Goal: Transaction & Acquisition: Register for event/course

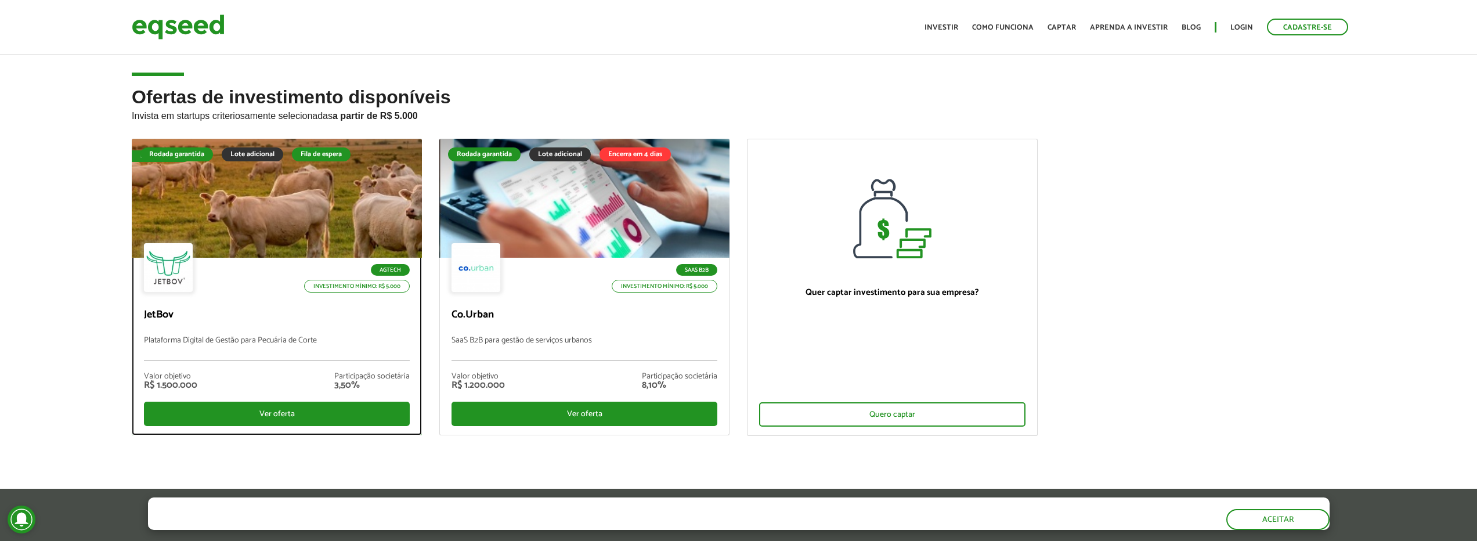
click at [275, 215] on div at bounding box center [277, 198] width 348 height 143
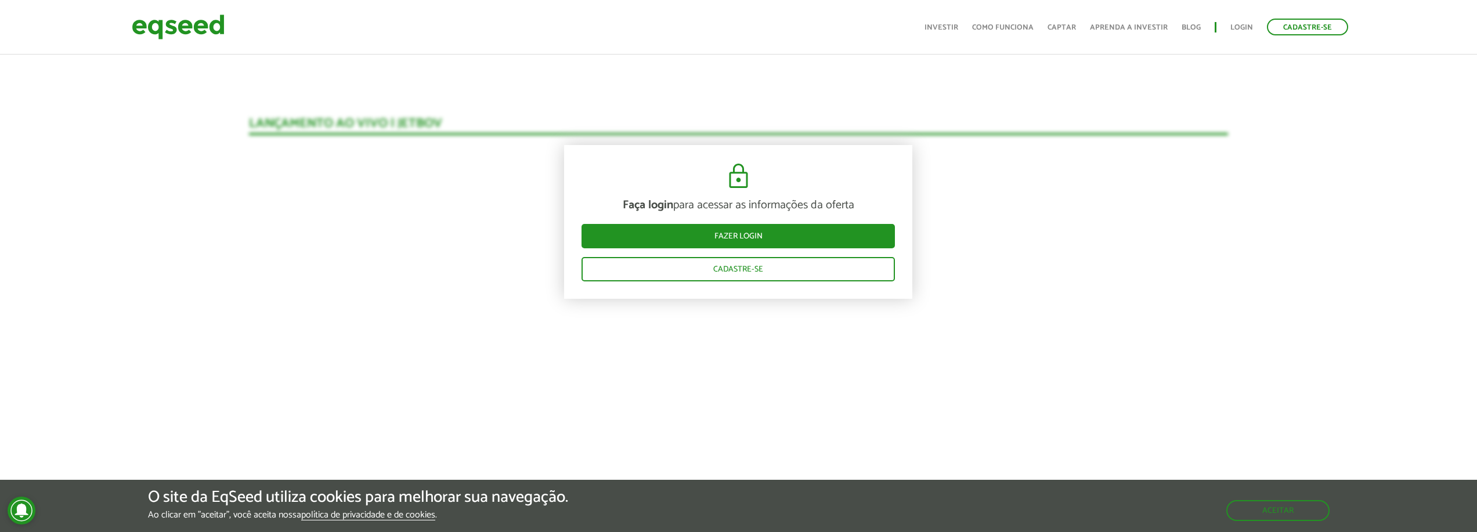
scroll to position [1684, 0]
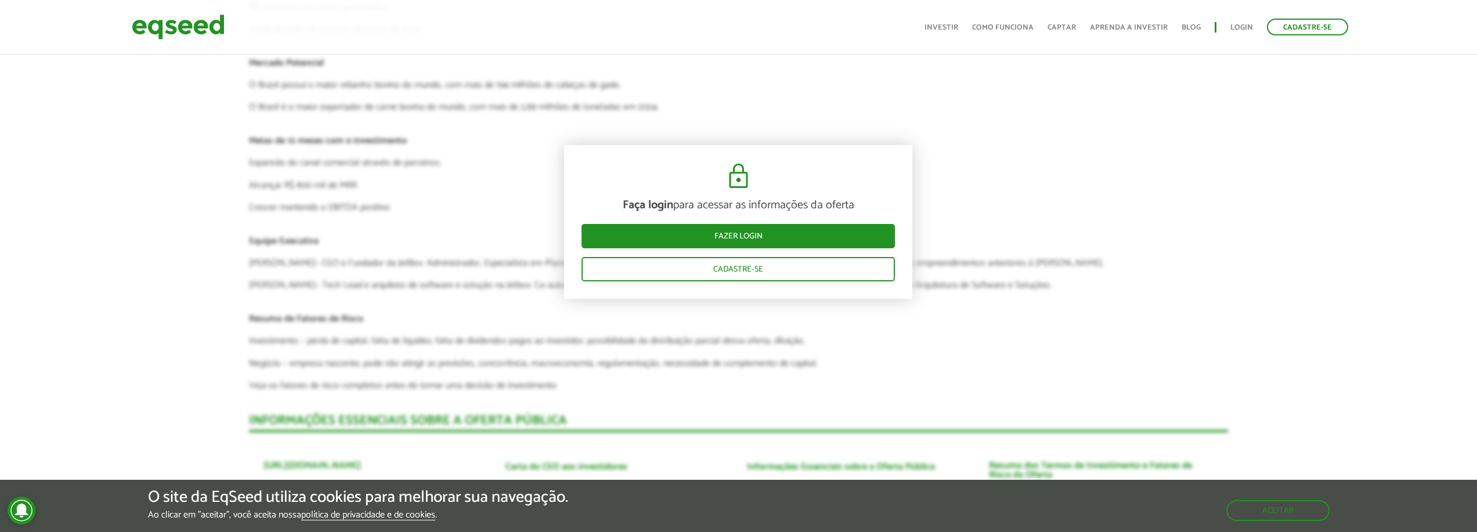
scroll to position [2938, 0]
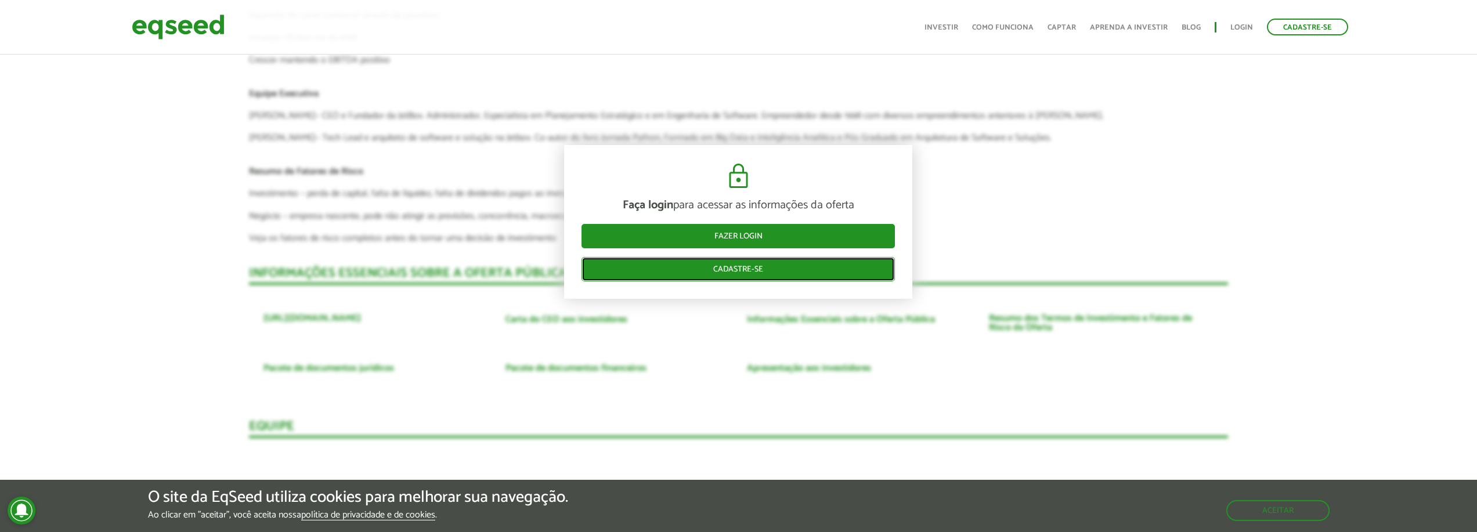
click at [694, 272] on link "Cadastre-se" at bounding box center [737, 269] width 313 height 24
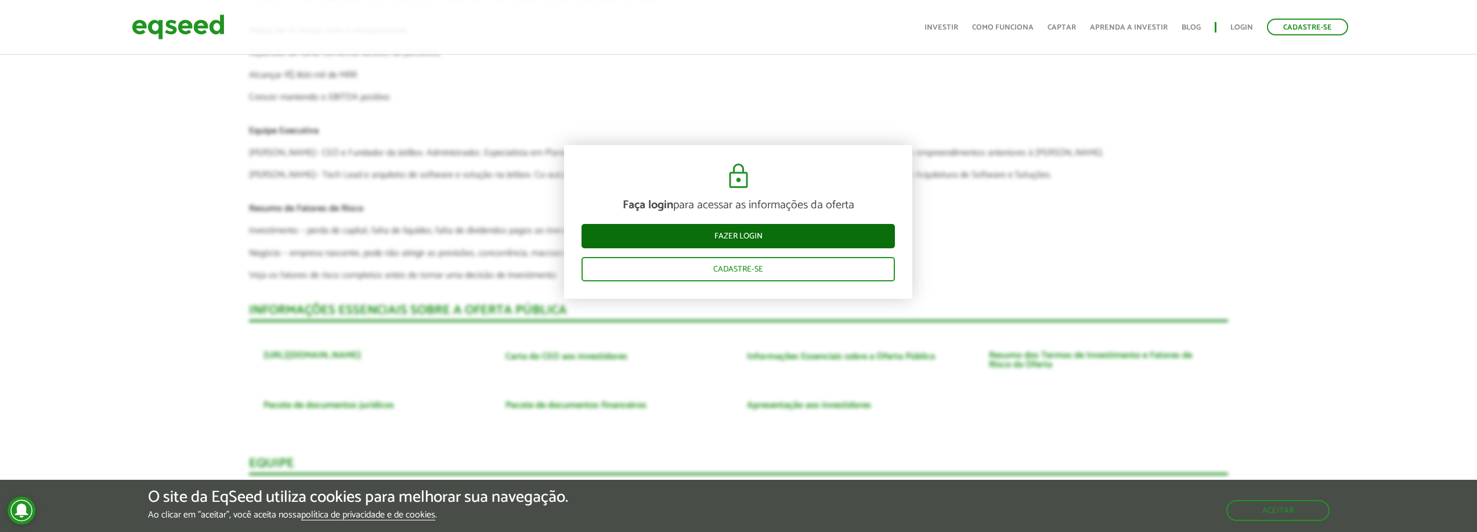
scroll to position [2868, 0]
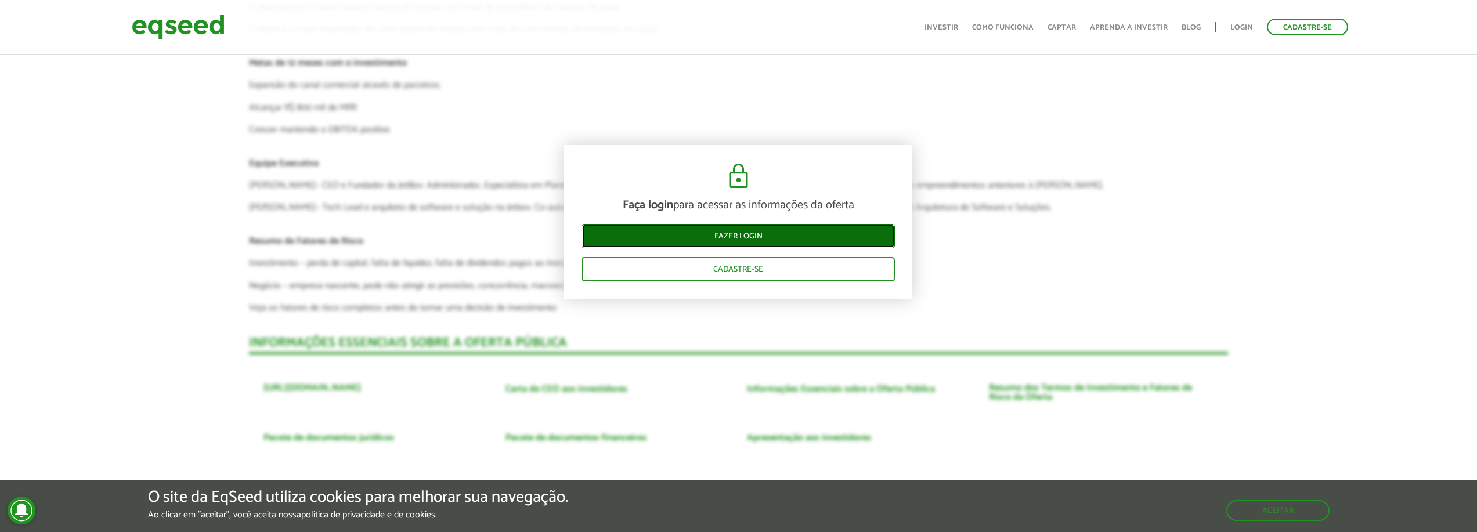
click at [752, 243] on link "Fazer login" at bounding box center [737, 236] width 313 height 24
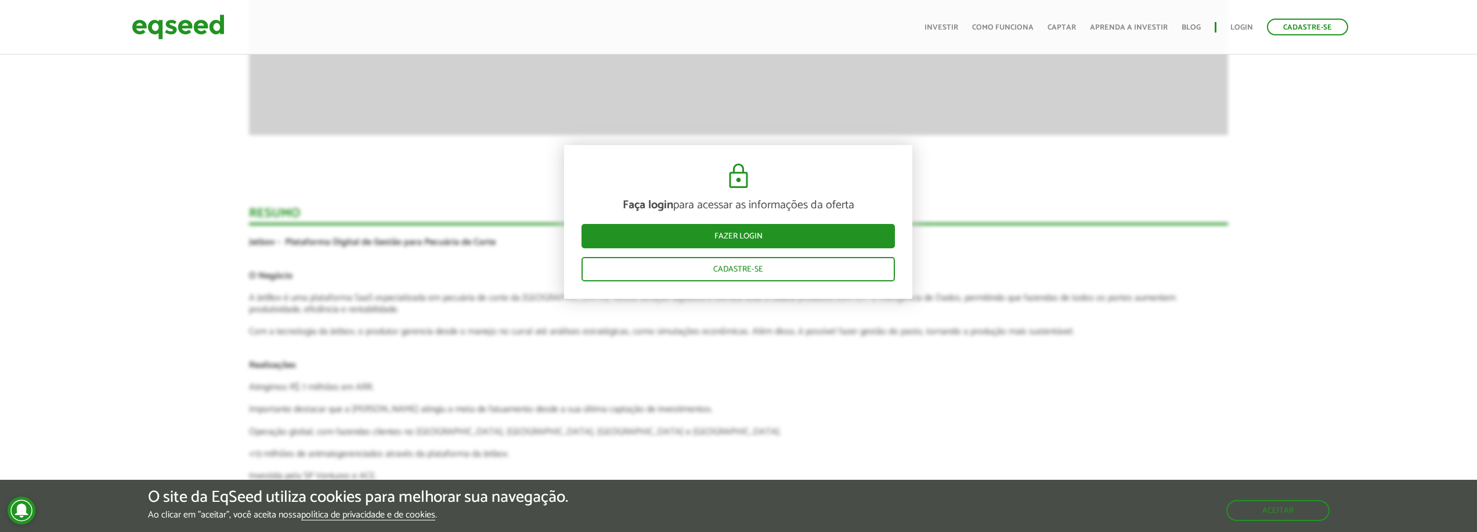
scroll to position [2348, 0]
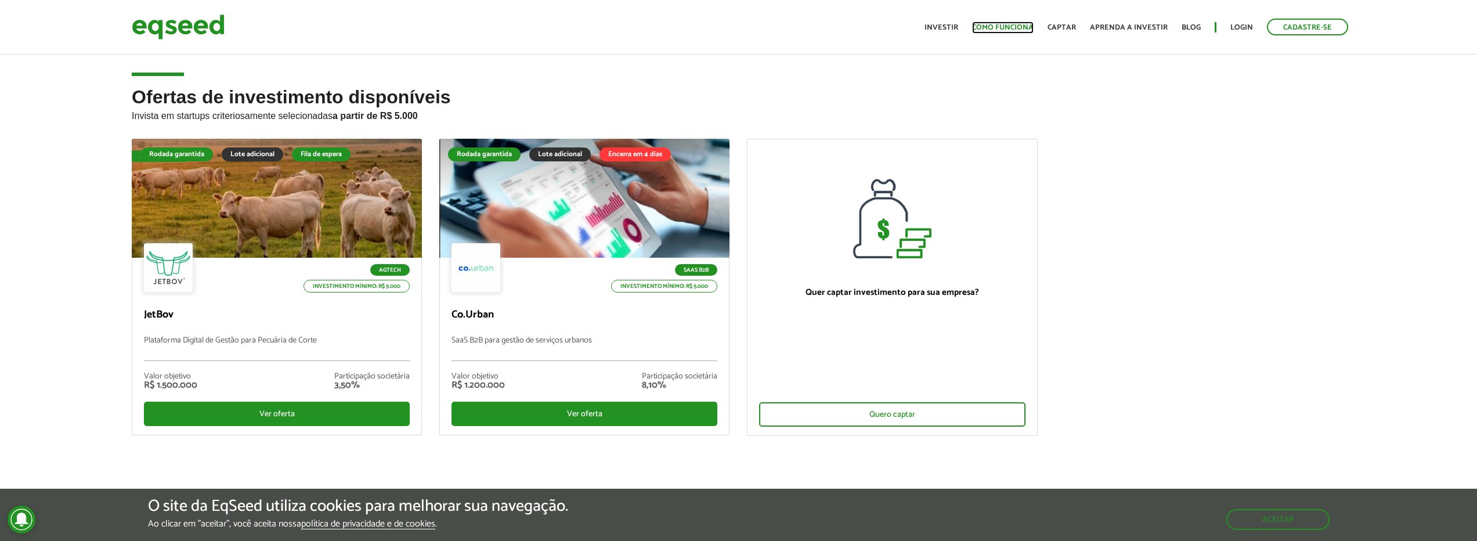
click at [1022, 26] on link "Como funciona" at bounding box center [1003, 28] width 62 height 8
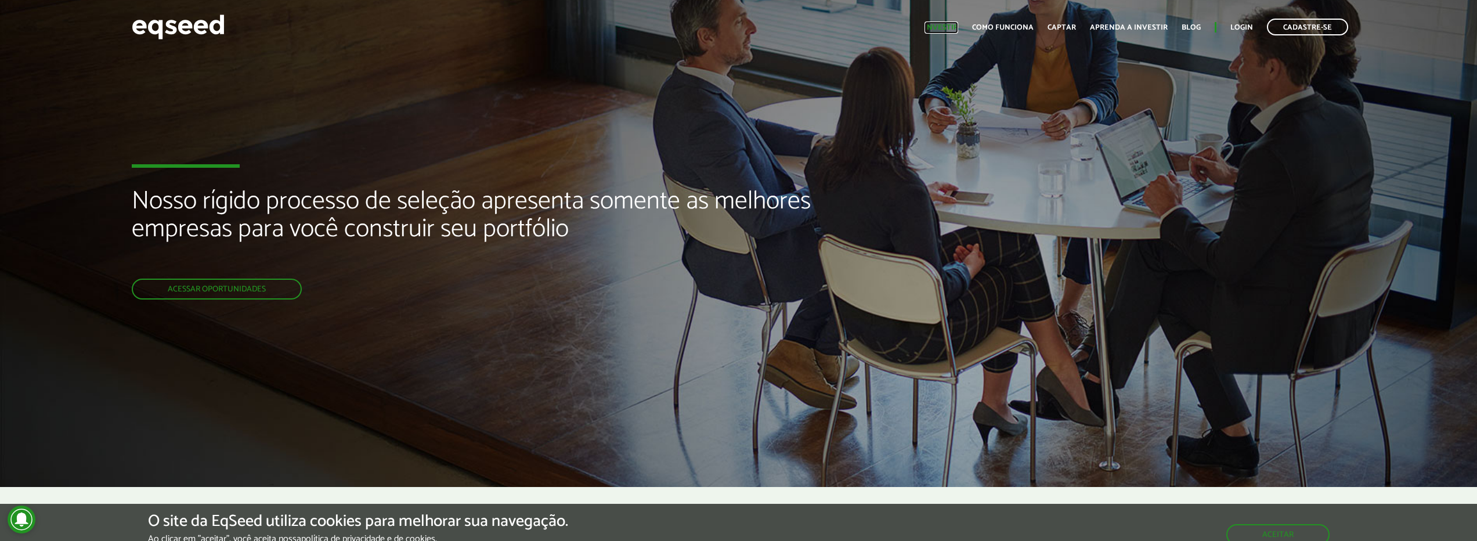
click at [952, 27] on link "Investir" at bounding box center [941, 28] width 34 height 8
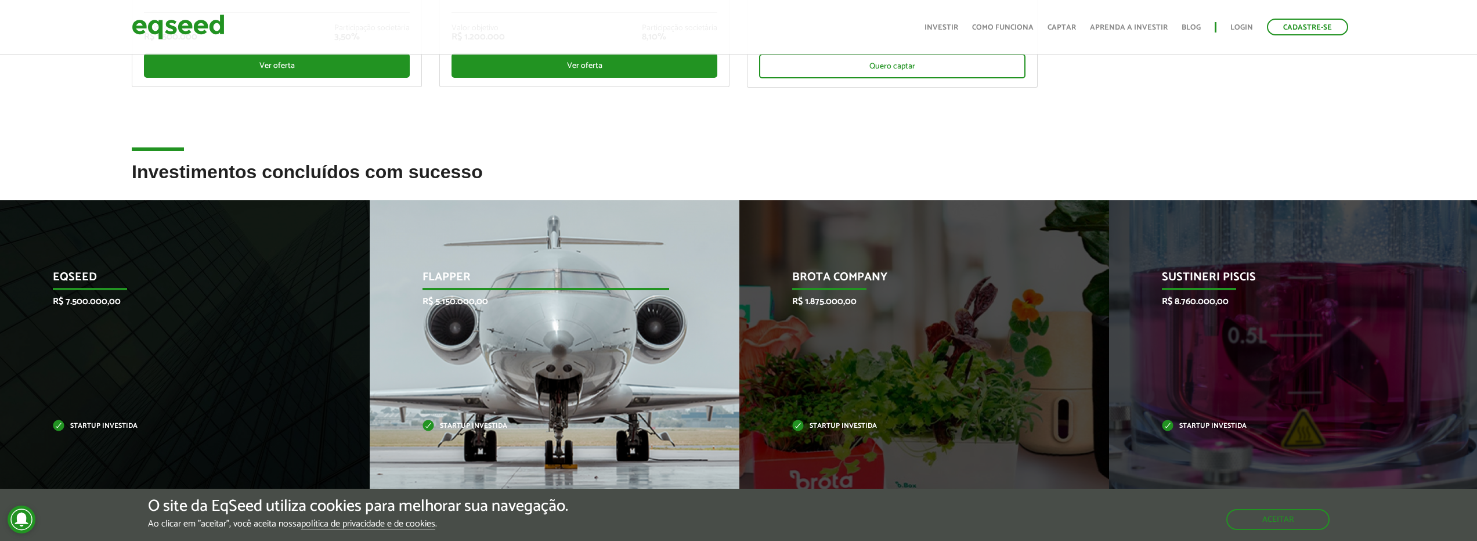
scroll to position [487, 0]
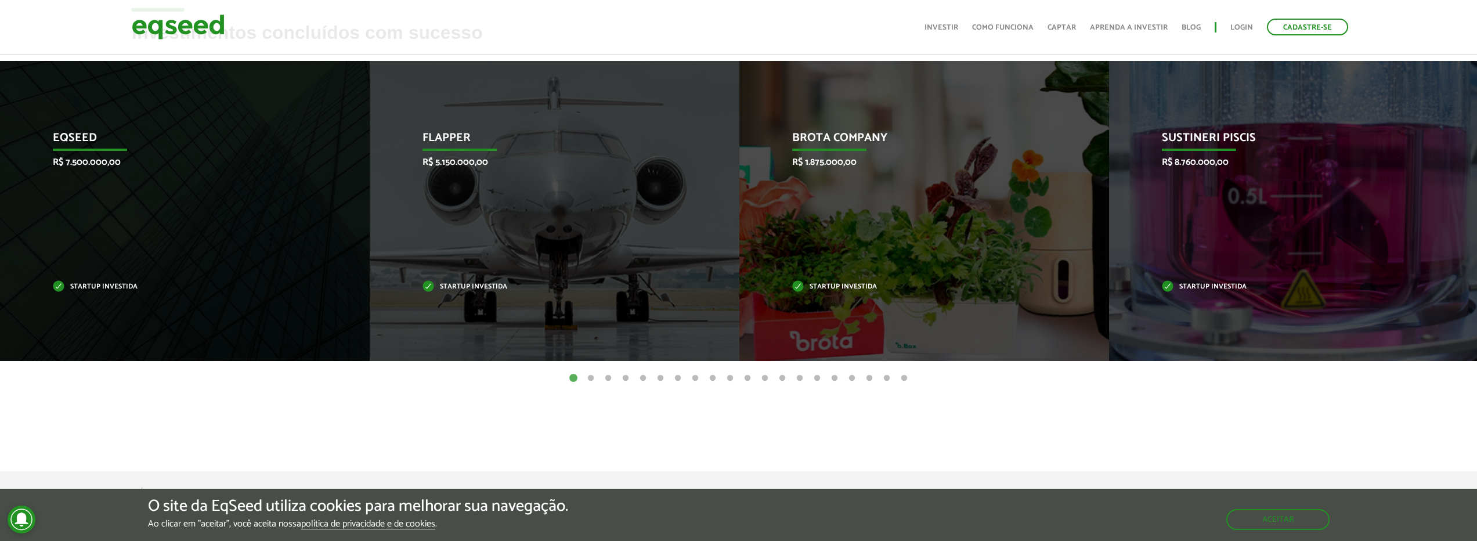
click at [592, 374] on button "2" at bounding box center [591, 379] width 12 height 12
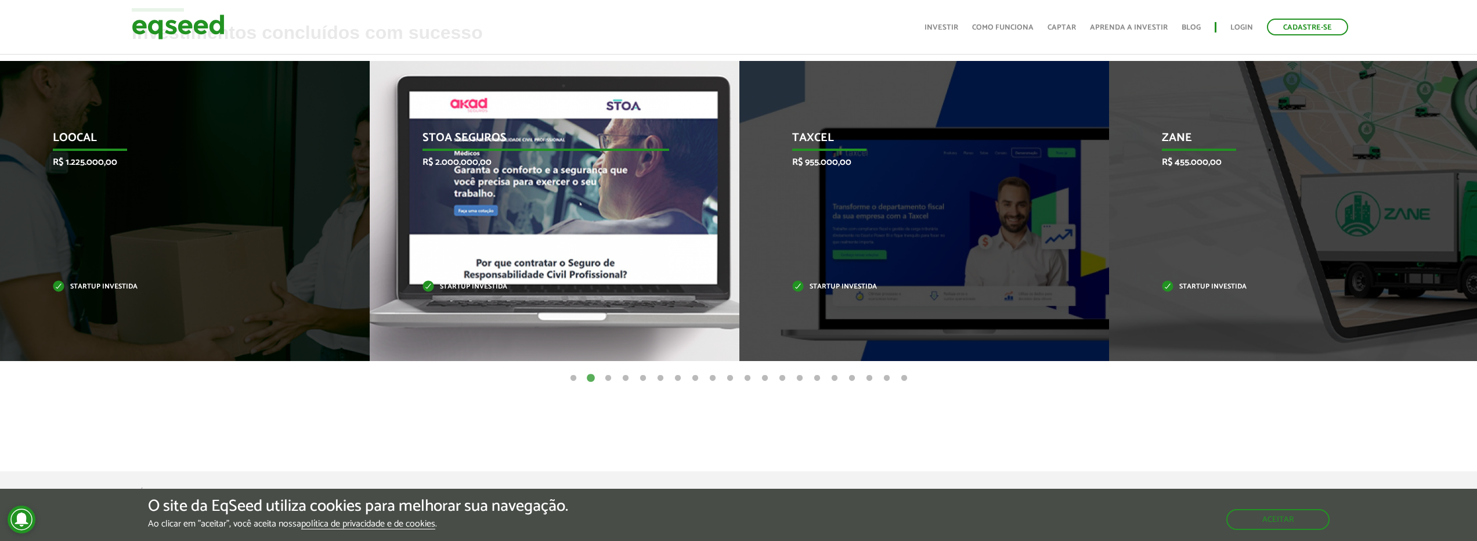
click at [529, 257] on div "STOA Seguros R$ 2.000.000,00 Startup investida" at bounding box center [546, 211] width 352 height 300
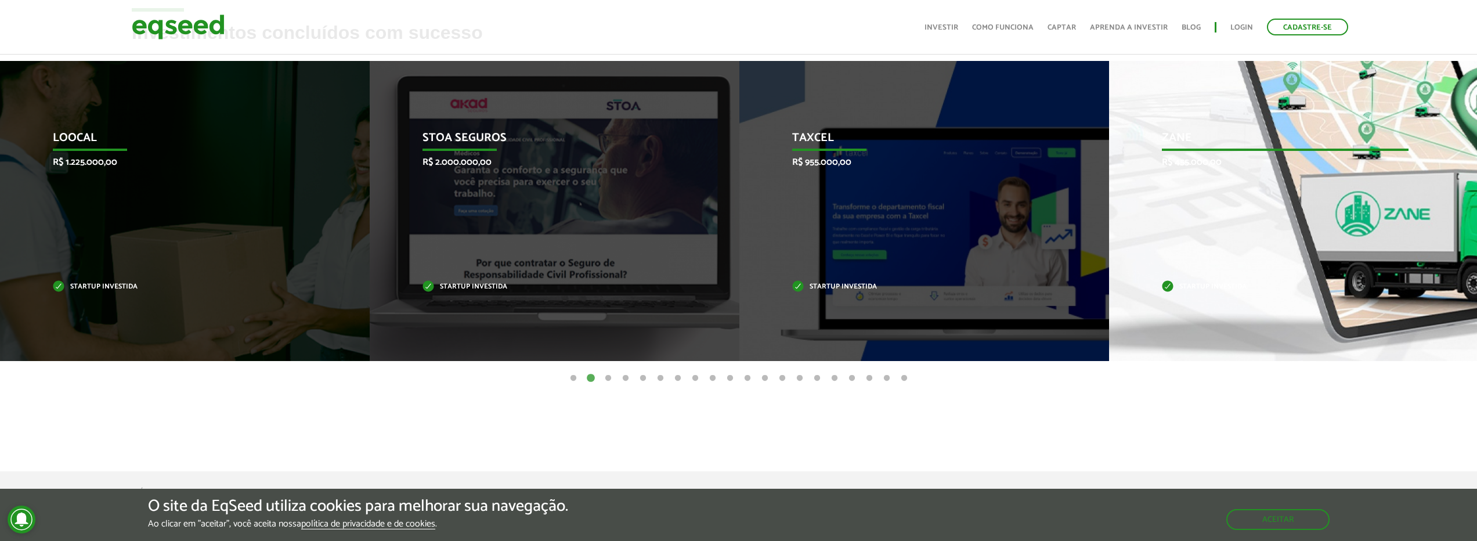
click at [1280, 238] on div "Zane R$ 455.000,00 Startup investida" at bounding box center [1285, 211] width 352 height 300
click at [1174, 136] on p "Zane" at bounding box center [1285, 141] width 247 height 20
click at [1175, 136] on p "Zane" at bounding box center [1285, 141] width 247 height 20
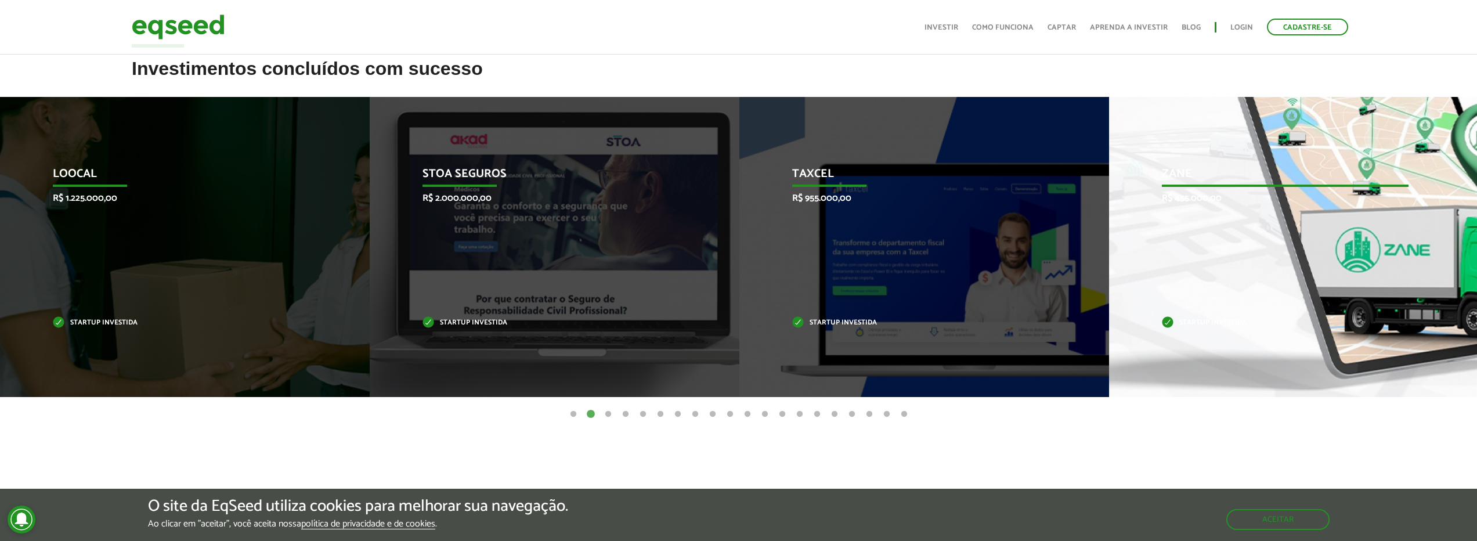
scroll to position [418, 0]
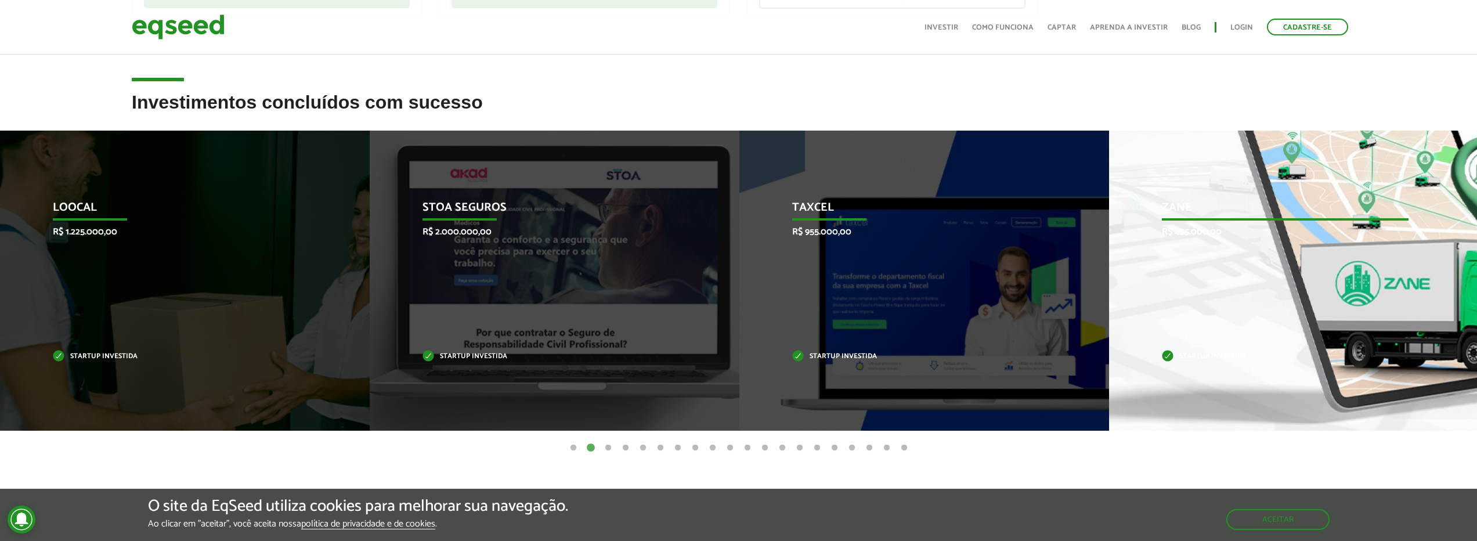
click at [1263, 166] on div "Zane R$ 455.000,00 Startup investida" at bounding box center [1285, 281] width 352 height 300
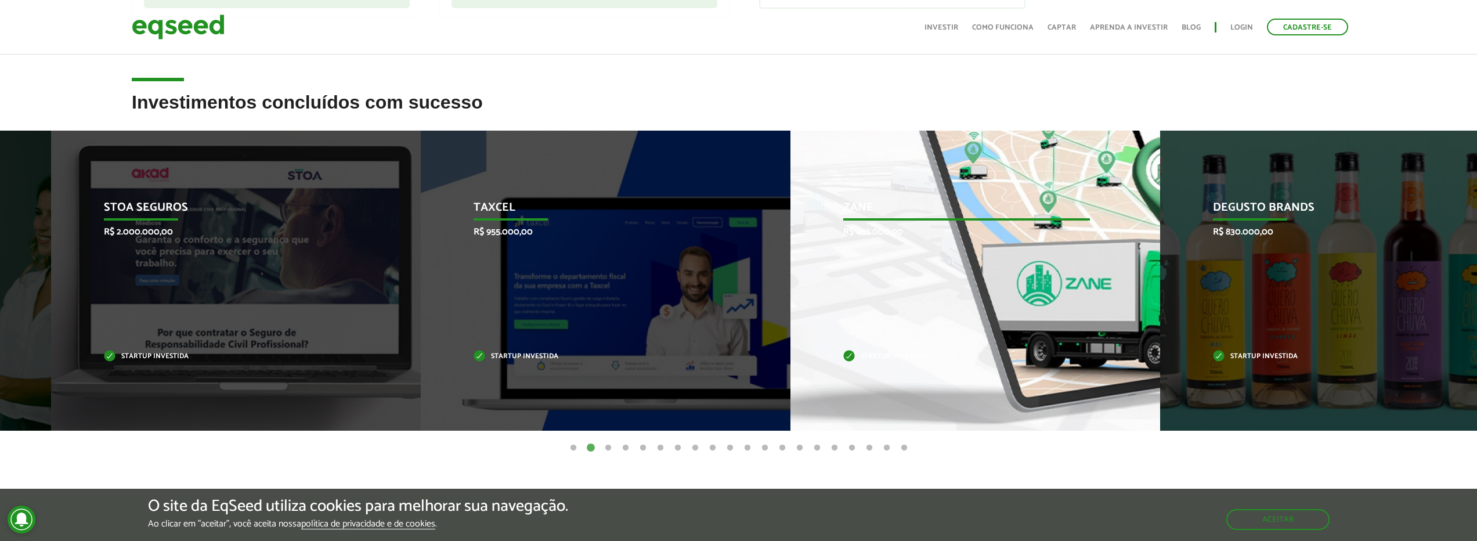
drag, startPoint x: 1301, startPoint y: 176, endPoint x: 782, endPoint y: 204, distance: 519.5
click at [790, 204] on div "Zane R$ 455.000,00 Startup investida" at bounding box center [966, 281] width 352 height 300
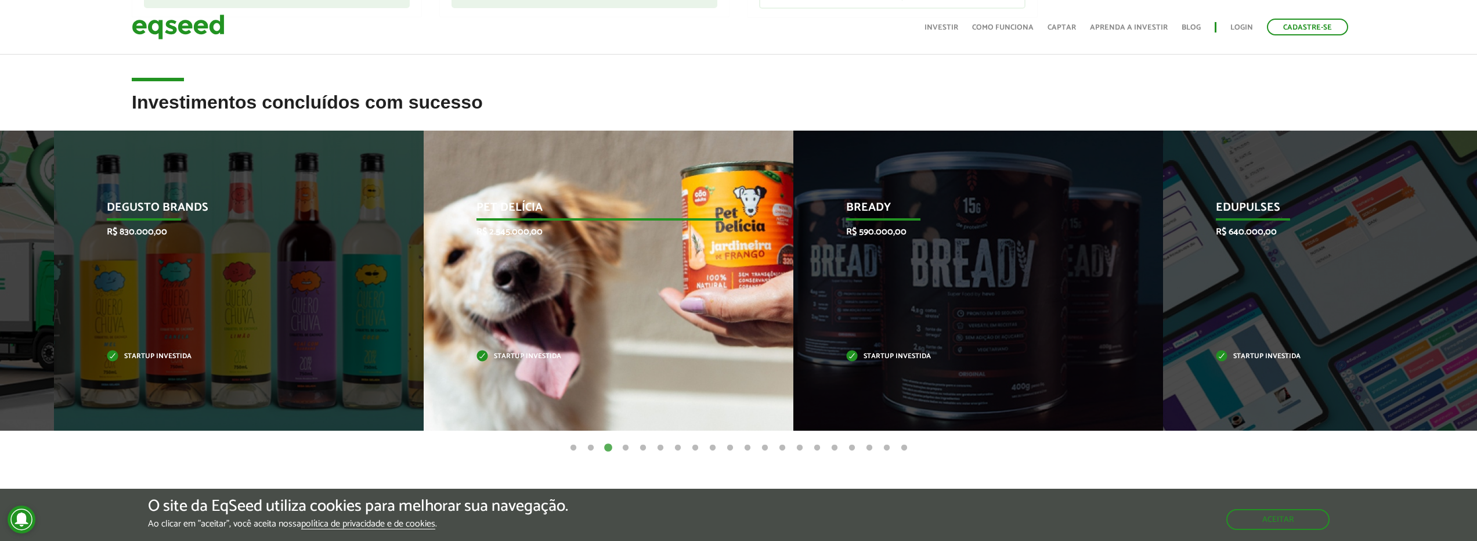
drag, startPoint x: 439, startPoint y: 337, endPoint x: 771, endPoint y: 337, distance: 331.9
click at [753, 337] on div "Pet Delícia R$ 2.545.000,00 Startup investida" at bounding box center [600, 281] width 352 height 300
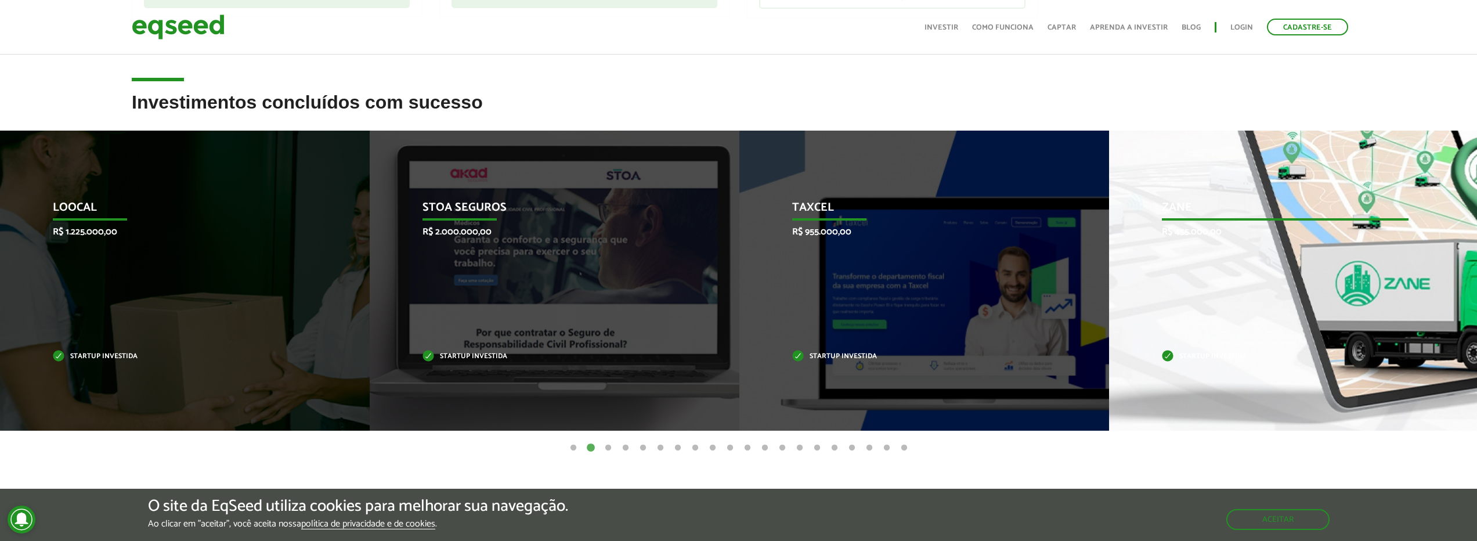
click at [1219, 270] on div "Zane R$ 455.000,00 Startup investida" at bounding box center [1285, 281] width 352 height 300
drag, startPoint x: 1169, startPoint y: 352, endPoint x: 1179, endPoint y: 352, distance: 10.4
click at [1168, 353] on p "Startup investida" at bounding box center [1285, 356] width 247 height 6
click at [1210, 370] on div "Zane R$ 455.000,00 Startup investida" at bounding box center [1285, 281] width 352 height 300
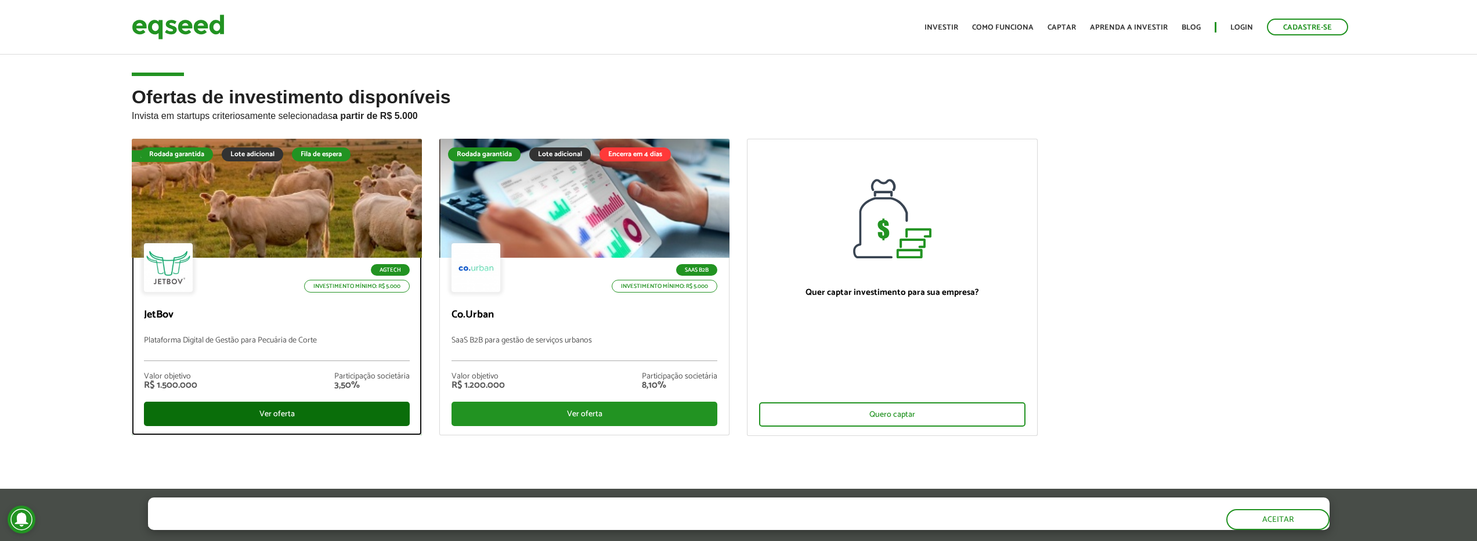
click at [303, 404] on div "Ver oferta" at bounding box center [277, 414] width 266 height 24
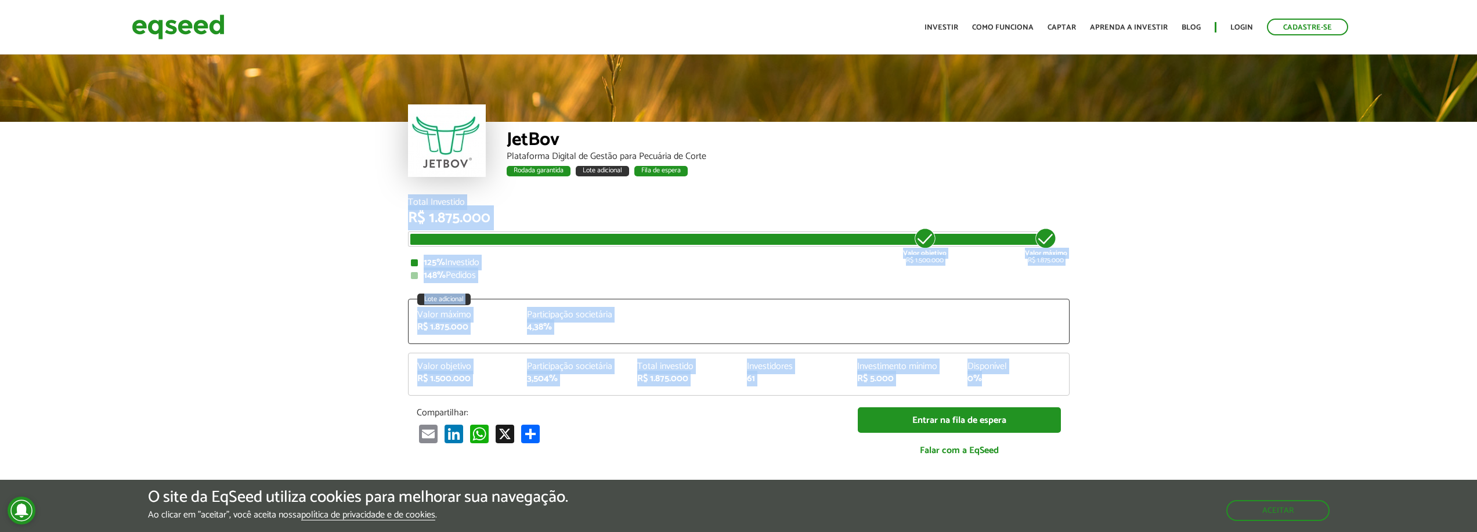
drag, startPoint x: 384, startPoint y: 207, endPoint x: 1028, endPoint y: 386, distance: 668.0
click at [1028, 386] on article "JetBov Plataforma Digital de Gestão para Pecuária de Corte Rodada garantida Lot…" at bounding box center [738, 464] width 1477 height 824
copy div "Total Investido R$ 1.875.000 Valor objetivo R$ 1.500.000 Valor máximo R$ 1.875.…"
click at [1151, 219] on article "JetBov Plataforma Digital de Gestão para Pecuária de Corte Rodada garantida Lot…" at bounding box center [738, 464] width 1477 height 824
